Goal: Information Seeking & Learning: Learn about a topic

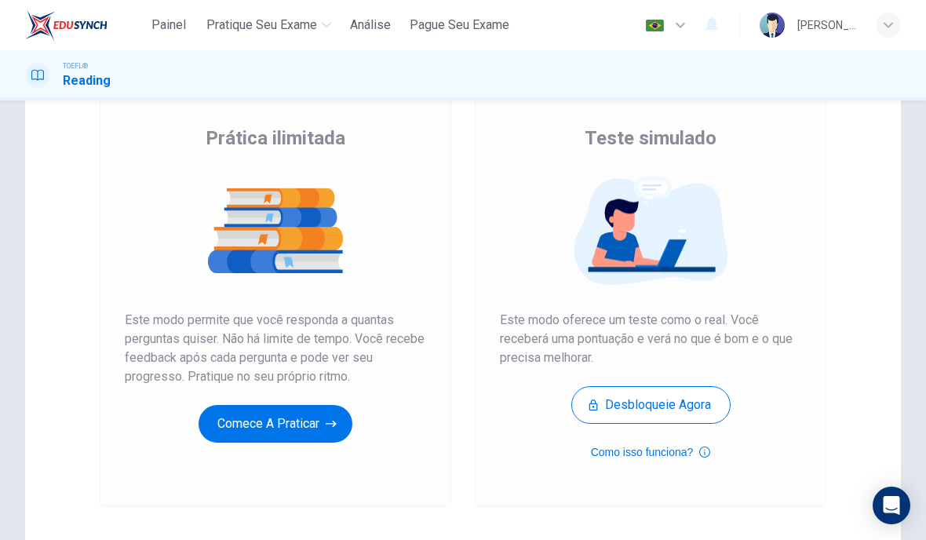
scroll to position [110, 0]
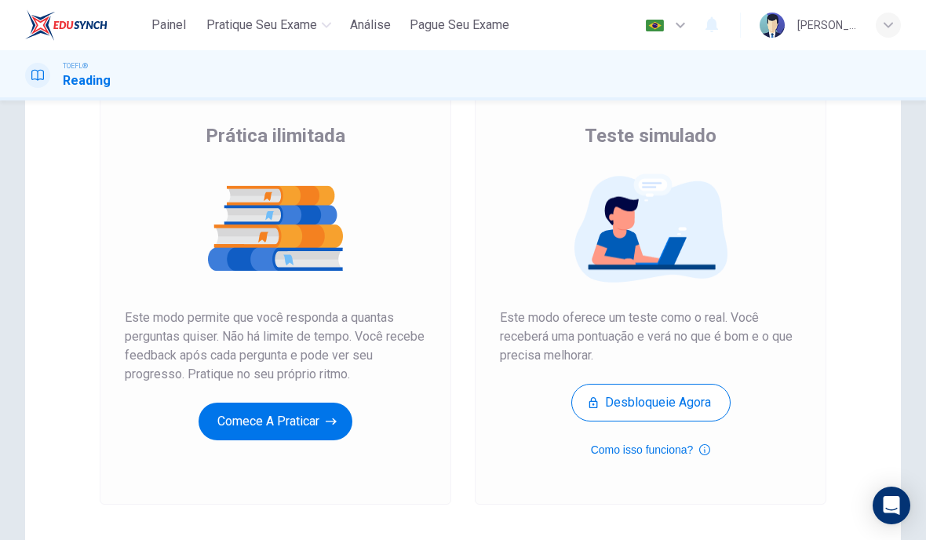
click at [311, 418] on button "Comece a praticar" at bounding box center [276, 422] width 154 height 38
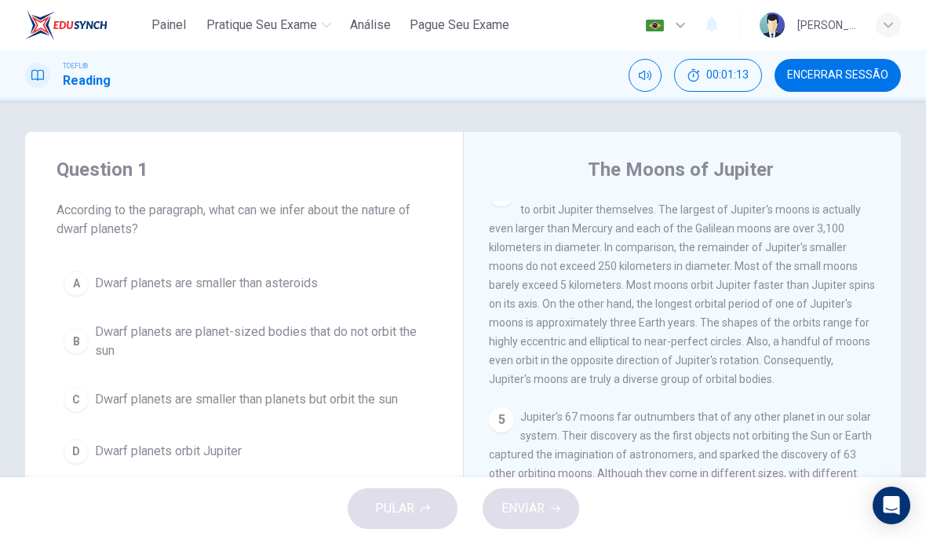
scroll to position [860, 0]
click at [727, 72] on span "00:01:14" at bounding box center [728, 75] width 42 height 13
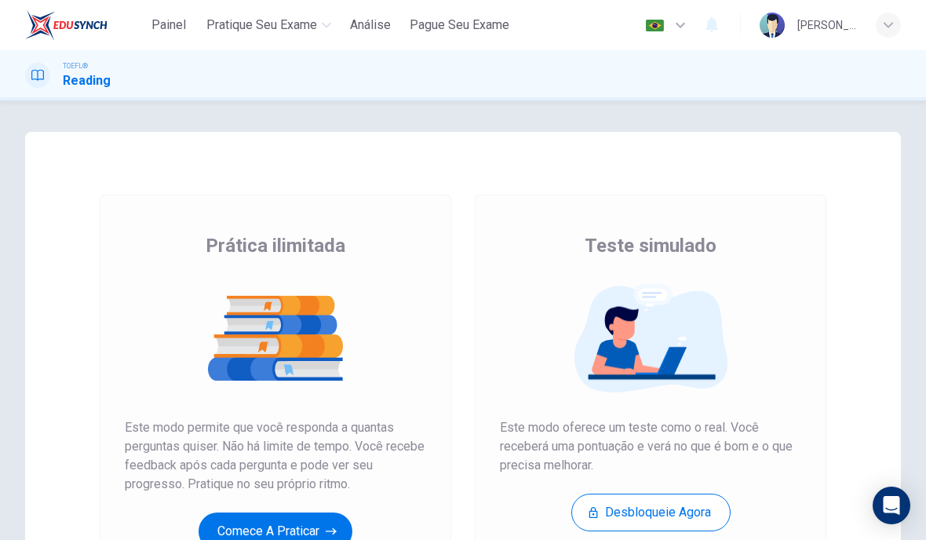
click at [327, 513] on button "Comece a praticar" at bounding box center [276, 532] width 154 height 38
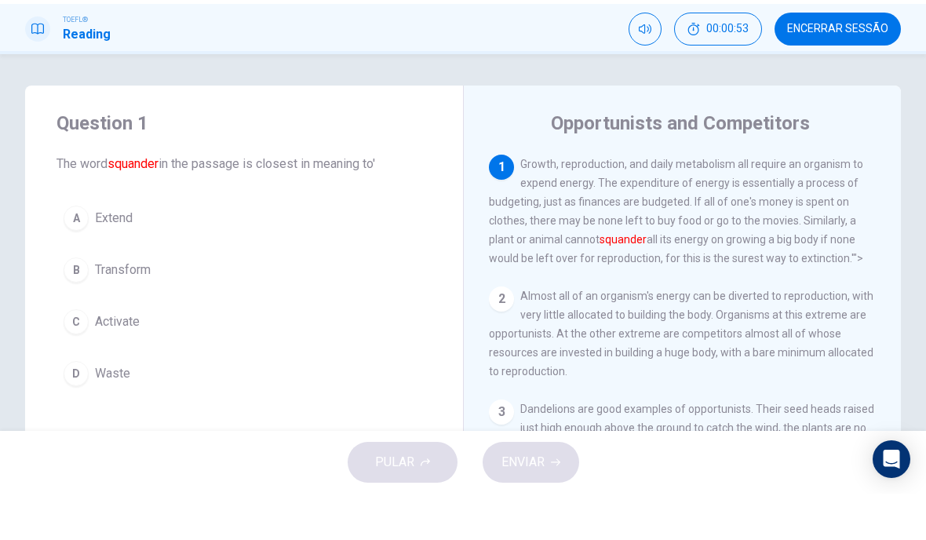
click at [77, 407] on div "D" at bounding box center [76, 419] width 25 height 25
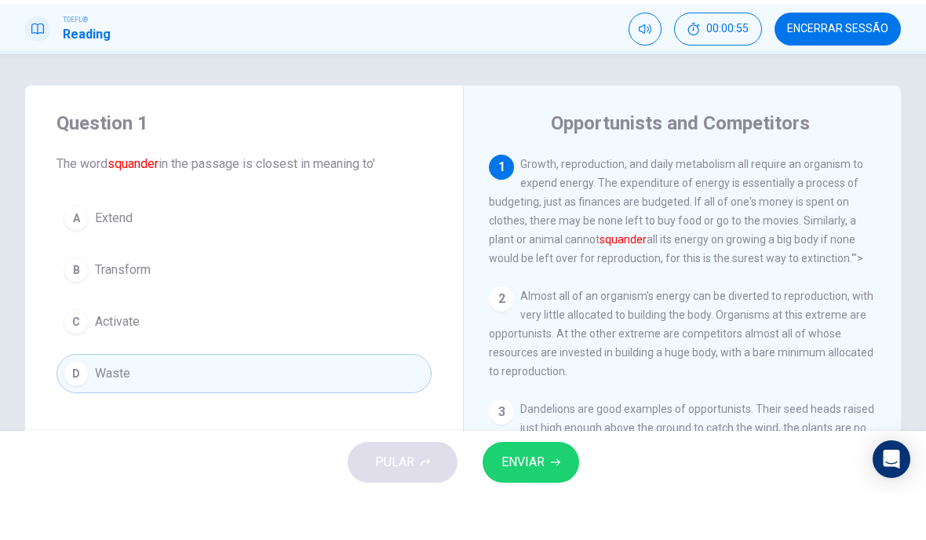
click at [541, 488] on button "ENVIAR" at bounding box center [531, 508] width 97 height 41
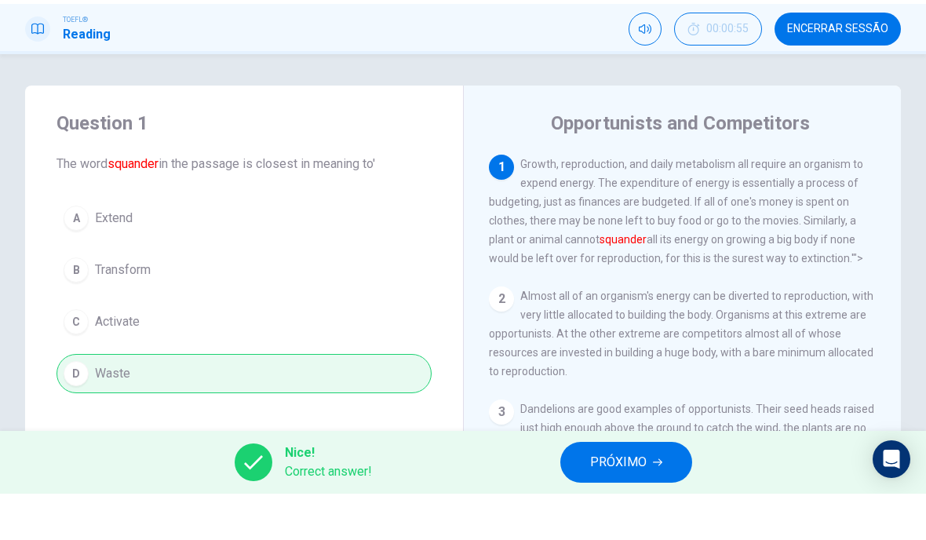
click at [622, 498] on span "PRÓXIMO" at bounding box center [618, 509] width 57 height 22
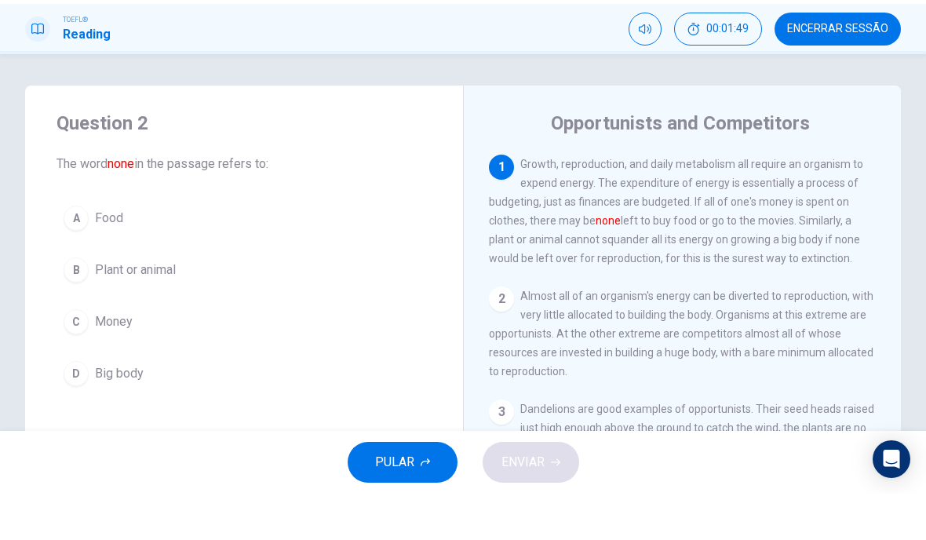
click at [111, 349] on button "C Money" at bounding box center [244, 368] width 375 height 39
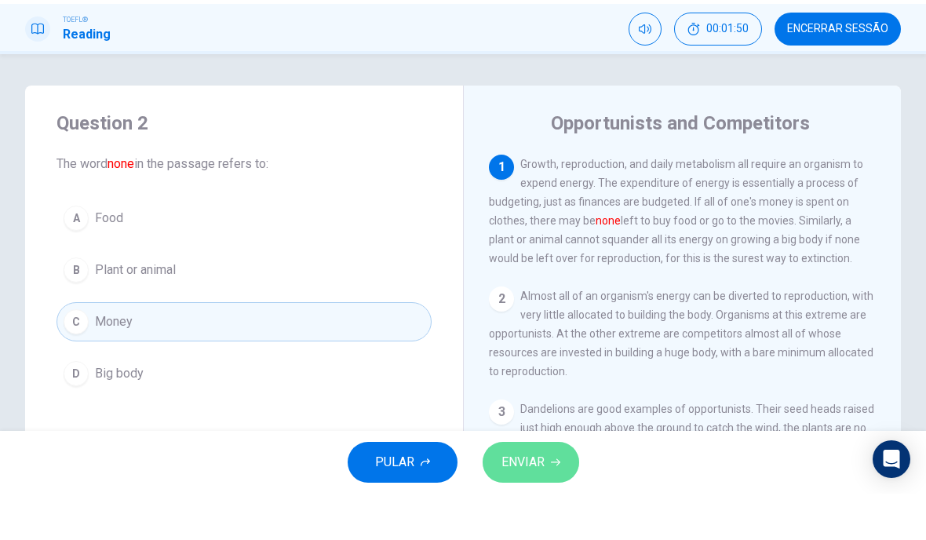
click at [524, 488] on button "ENVIAR" at bounding box center [531, 508] width 97 height 41
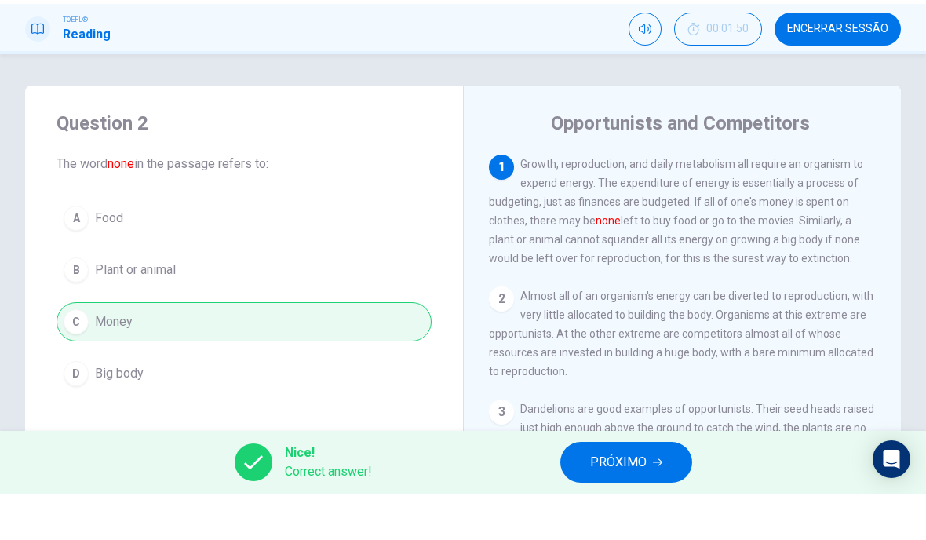
click at [615, 498] on span "PRÓXIMO" at bounding box center [618, 509] width 57 height 22
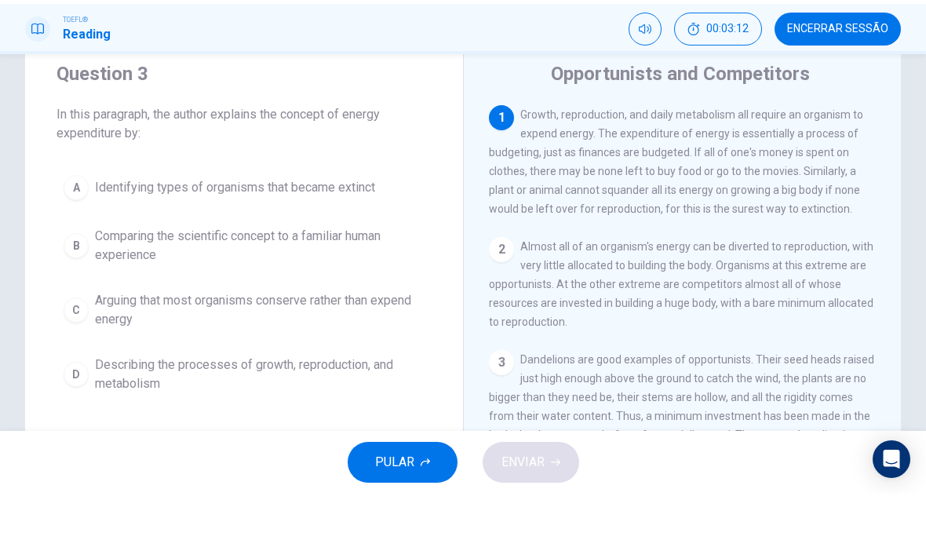
scroll to position [48, 0]
click at [75, 281] on div "B" at bounding box center [76, 293] width 25 height 25
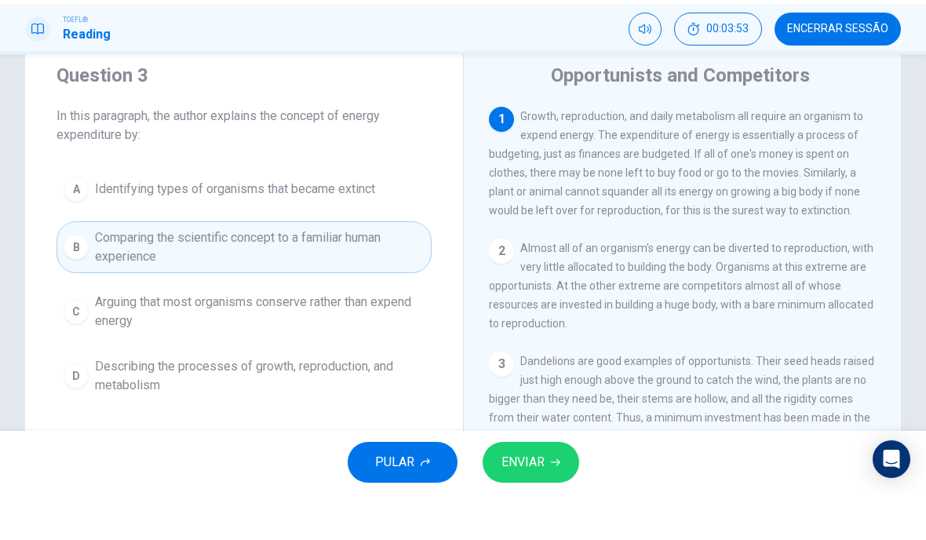
click at [524, 498] on span "ENVIAR" at bounding box center [523, 509] width 43 height 22
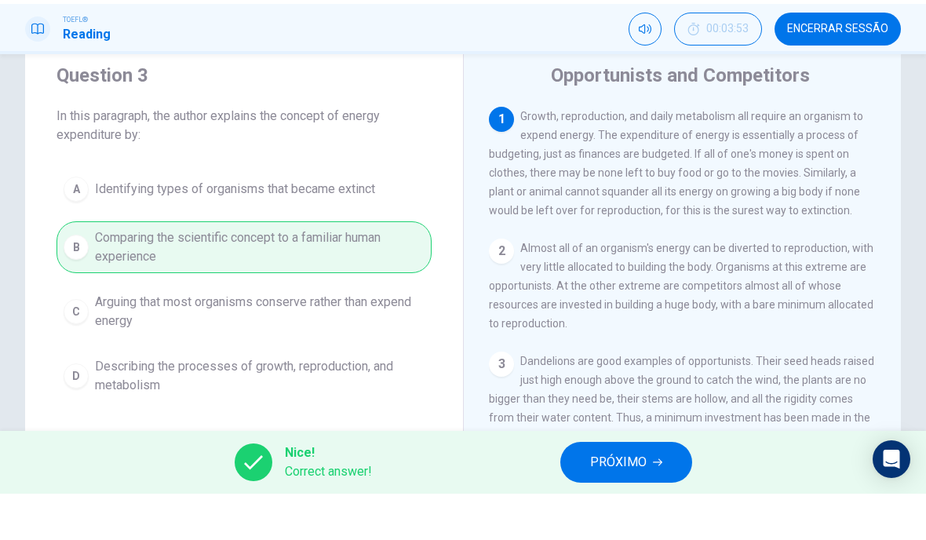
click at [641, 498] on span "PRÓXIMO" at bounding box center [618, 509] width 57 height 22
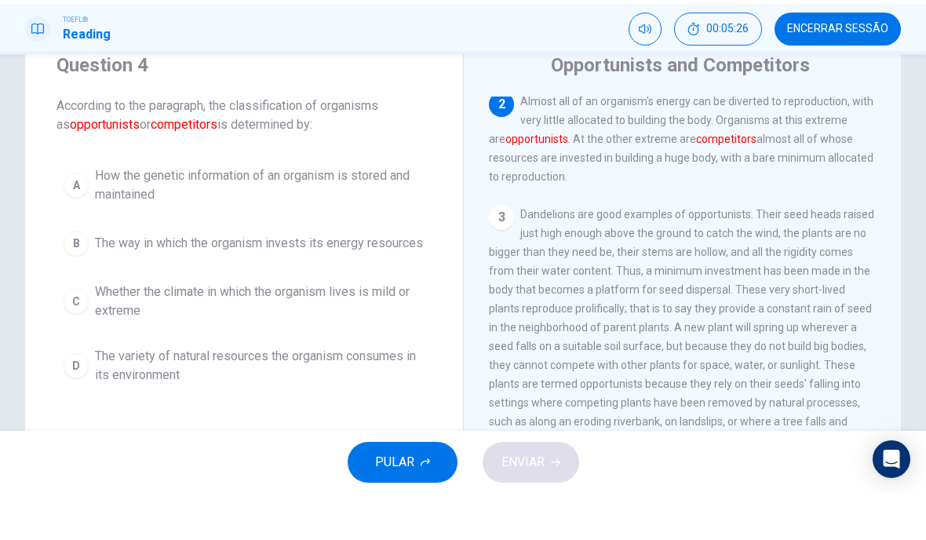
scroll to position [59, 0]
click at [77, 276] on div "B" at bounding box center [76, 288] width 25 height 25
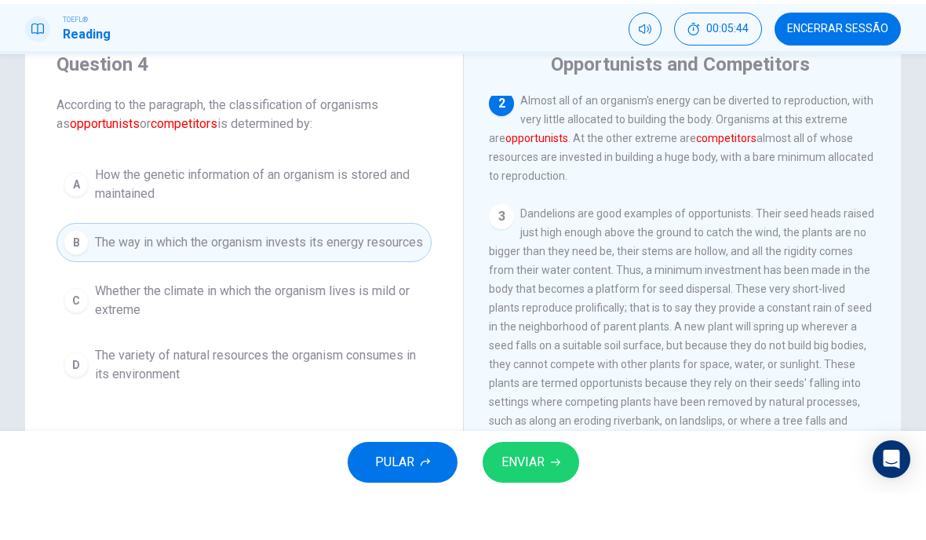
click at [546, 488] on button "ENVIAR" at bounding box center [531, 508] width 97 height 41
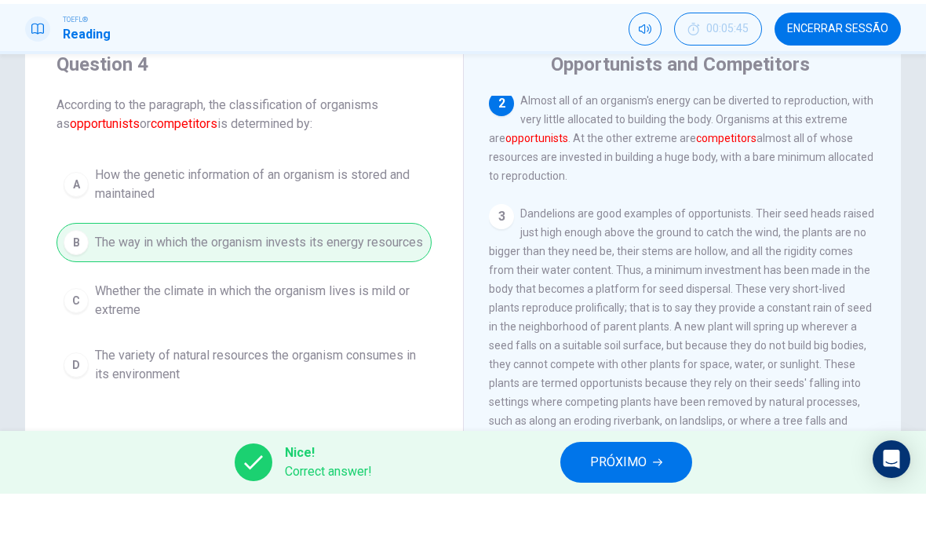
click at [612, 498] on span "PRÓXIMO" at bounding box center [618, 509] width 57 height 22
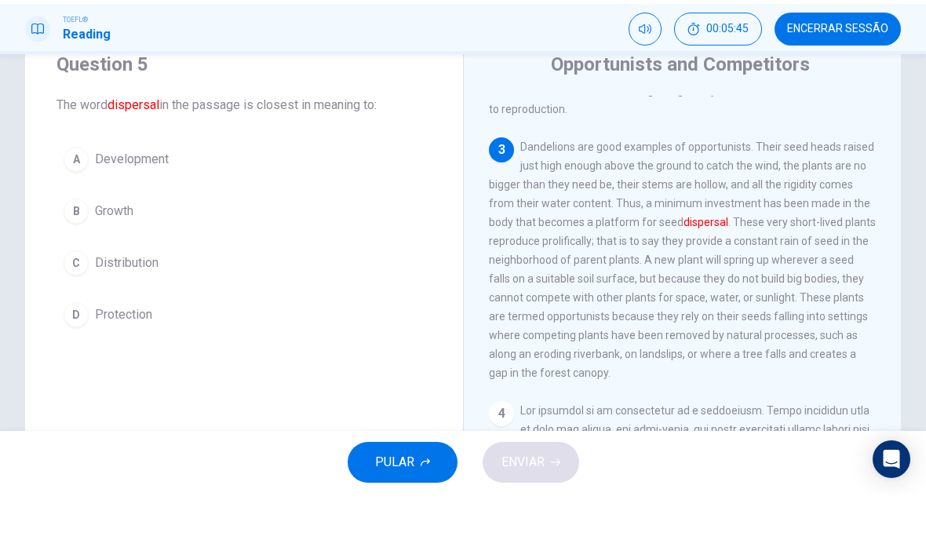
scroll to position [214, 0]
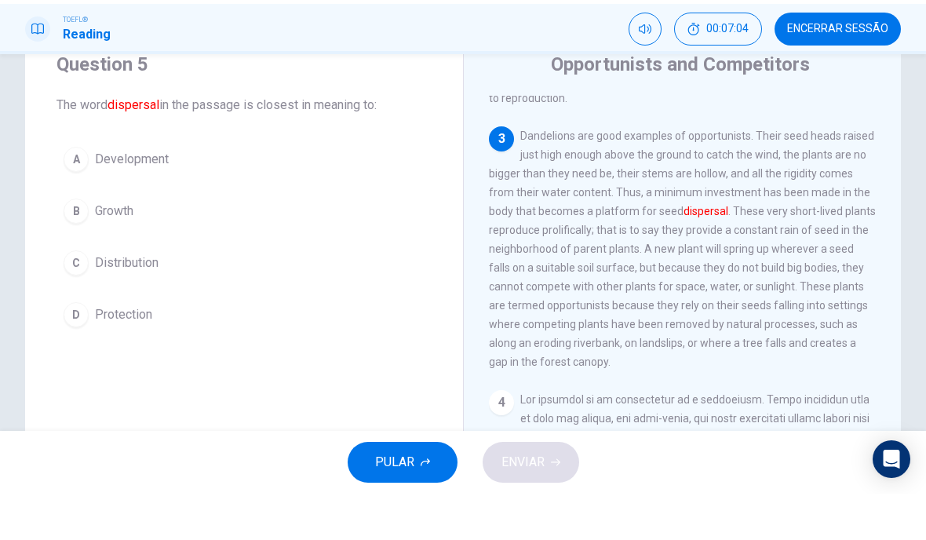
click at [68, 297] on div "C" at bounding box center [76, 309] width 25 height 25
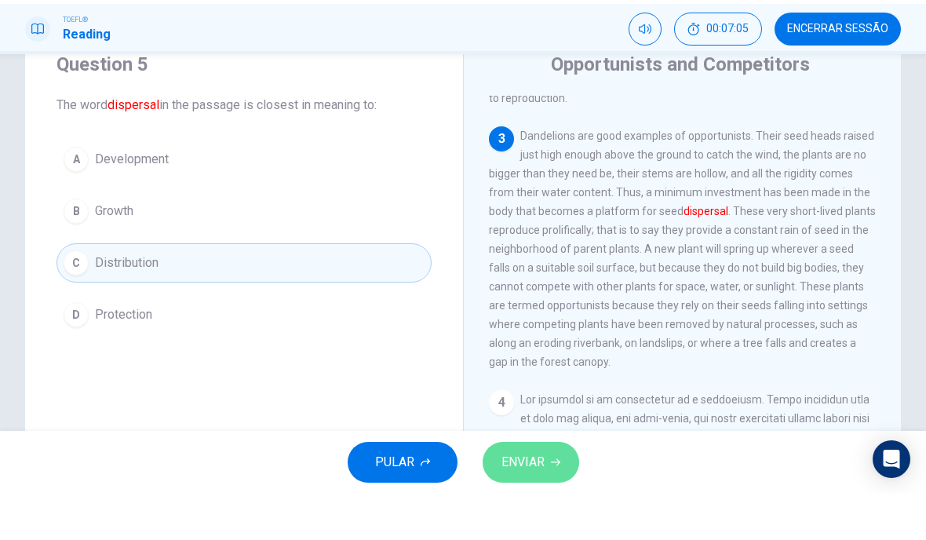
click at [528, 498] on span "ENVIAR" at bounding box center [523, 509] width 43 height 22
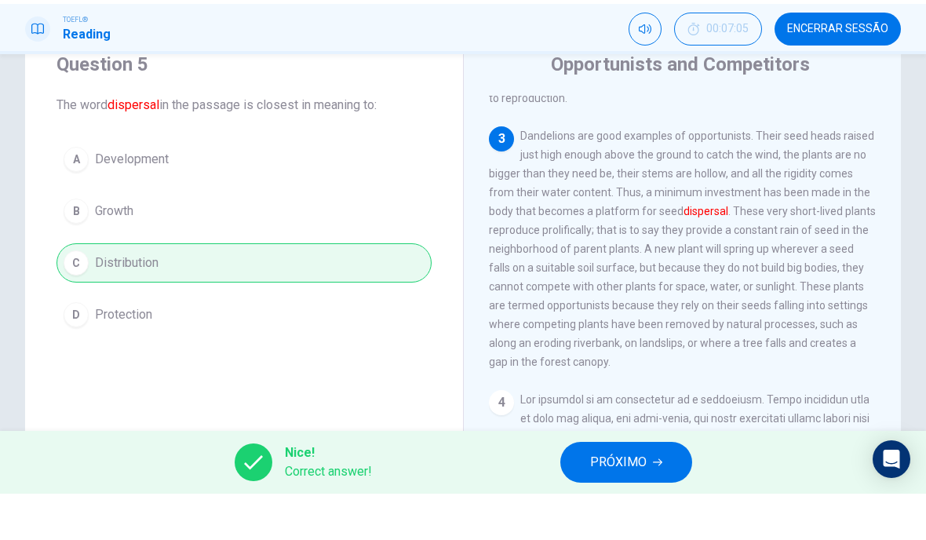
click at [603, 488] on button "PRÓXIMO" at bounding box center [627, 508] width 132 height 41
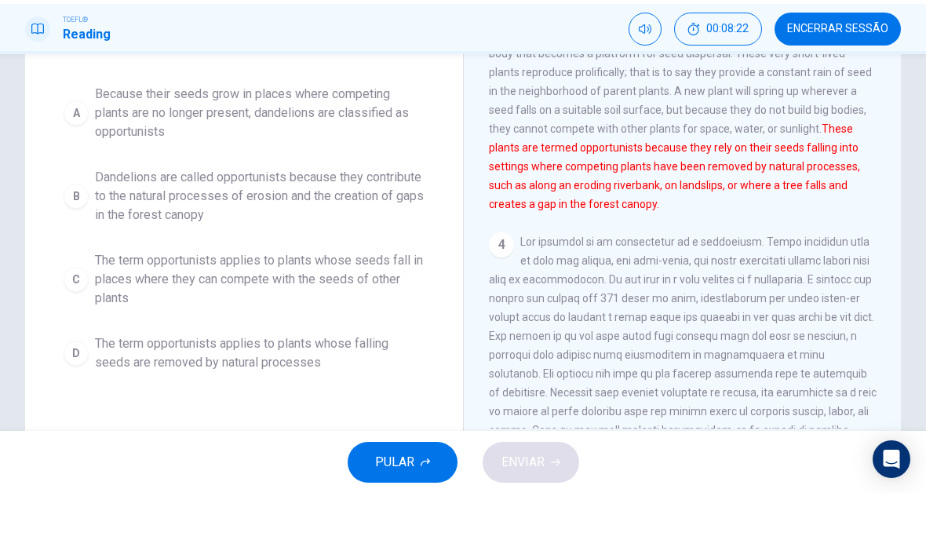
scroll to position [178, 0]
click at [845, 59] on button "Encerrar Sessão" at bounding box center [838, 75] width 126 height 33
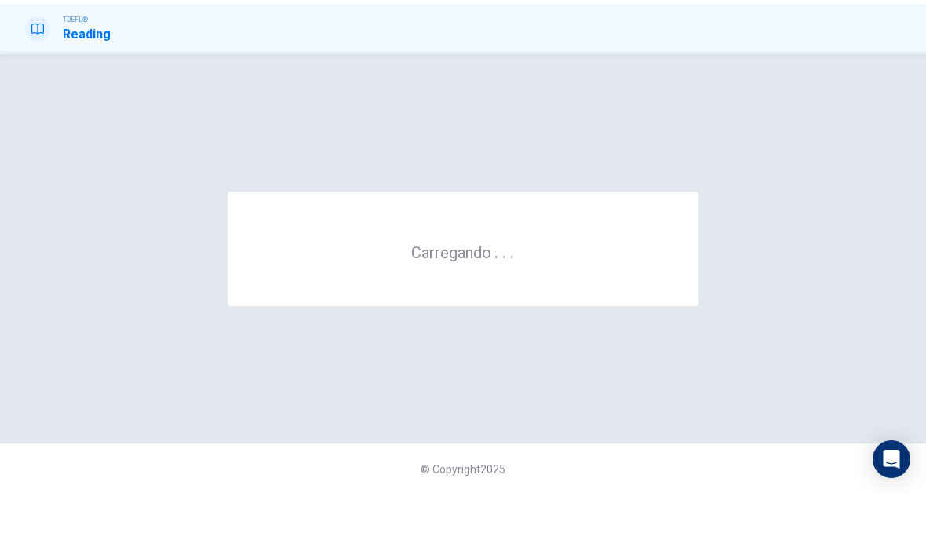
scroll to position [0, 0]
